Goal: Task Accomplishment & Management: Use online tool/utility

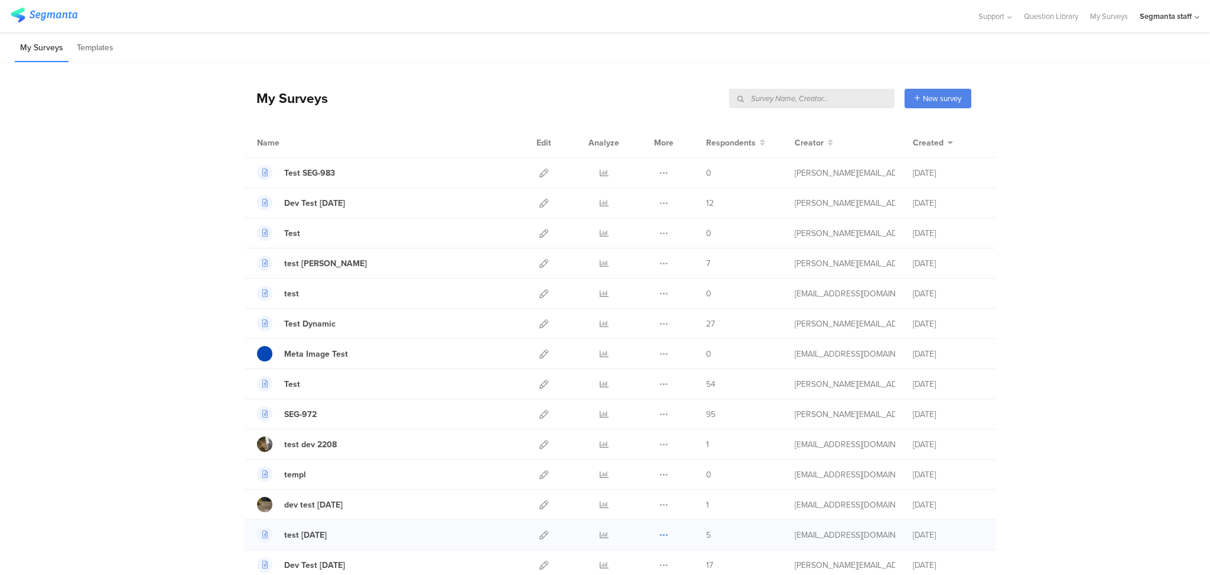
click at [661, 534] on icon at bounding box center [664, 534] width 9 height 9
click at [639, 567] on button "Duplicate" at bounding box center [640, 564] width 65 height 21
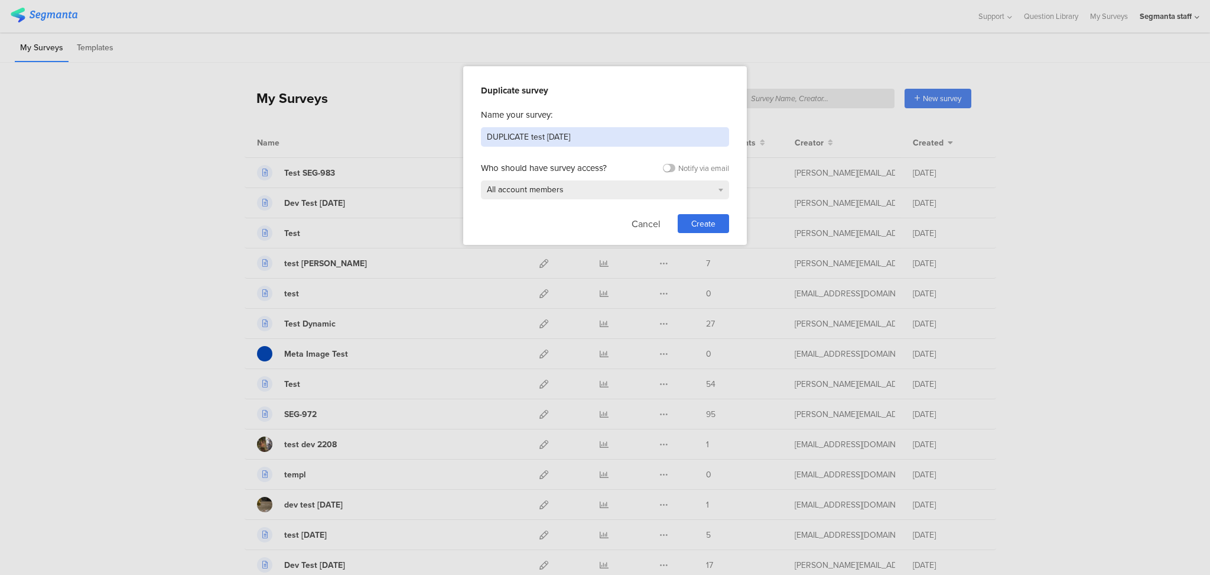
drag, startPoint x: 533, startPoint y: 135, endPoint x: 401, endPoint y: 110, distance: 134.8
click at [401, 110] on div "Duplicate survey Name your survey: DUPLICATE test [DATE] Who should have survey…" at bounding box center [605, 287] width 1210 height 575
click at [533, 134] on input "Test [DATE]" at bounding box center [605, 137] width 248 height 20
type input "Test [DATE]"
click at [716, 222] on div "Create" at bounding box center [703, 223] width 51 height 19
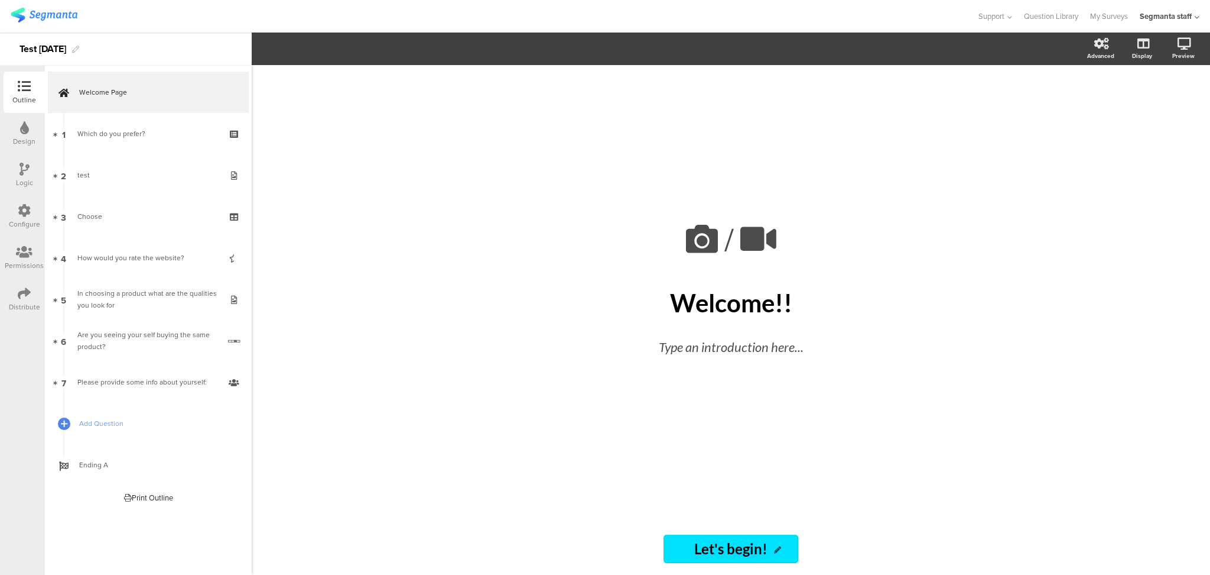
click at [20, 290] on icon at bounding box center [24, 293] width 13 height 13
